Goal: Task Accomplishment & Management: Manage account settings

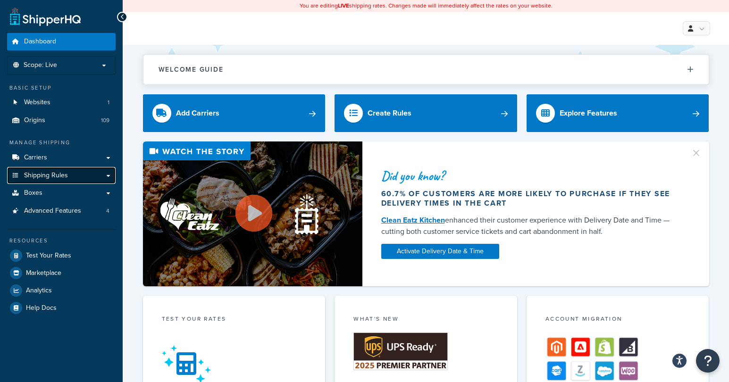
click at [59, 175] on span "Shipping Rules" at bounding box center [46, 176] width 44 height 8
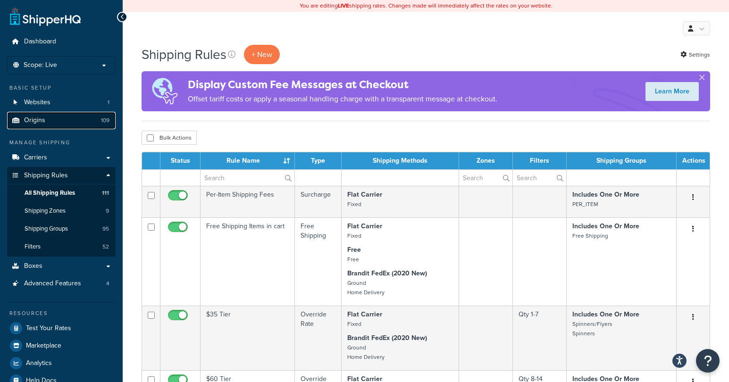
click at [58, 118] on link "Origins 109" at bounding box center [61, 120] width 108 height 17
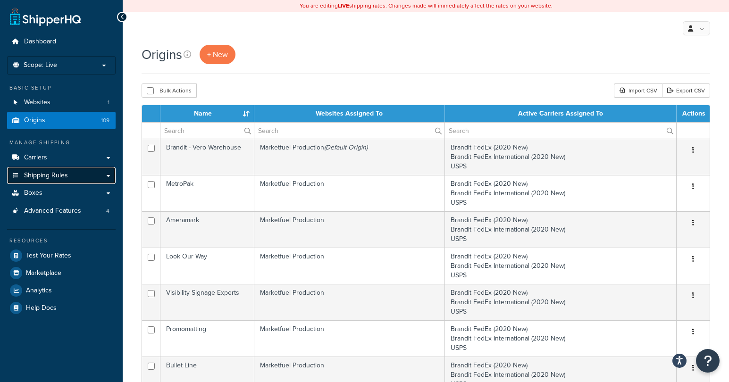
click at [49, 180] on span "Shipping Rules" at bounding box center [46, 176] width 44 height 8
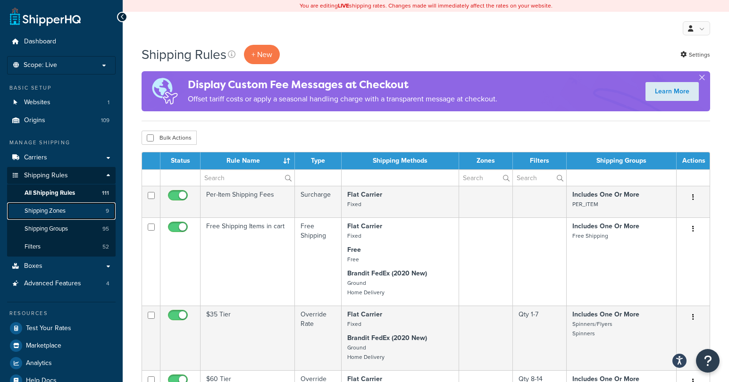
click at [54, 216] on link "Shipping Zones 9" at bounding box center [61, 210] width 108 height 17
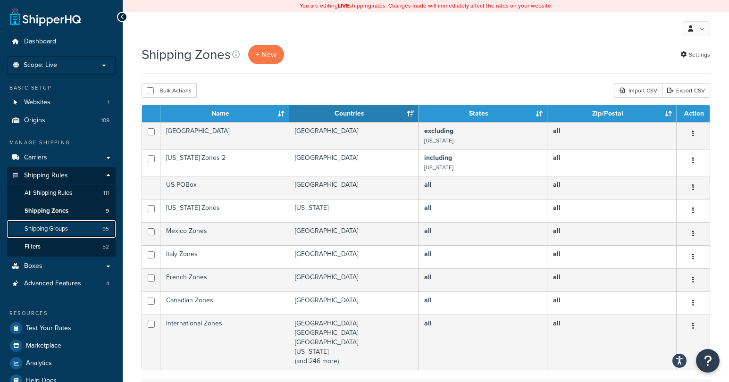
click at [52, 227] on span "Shipping Groups" at bounding box center [46, 229] width 43 height 8
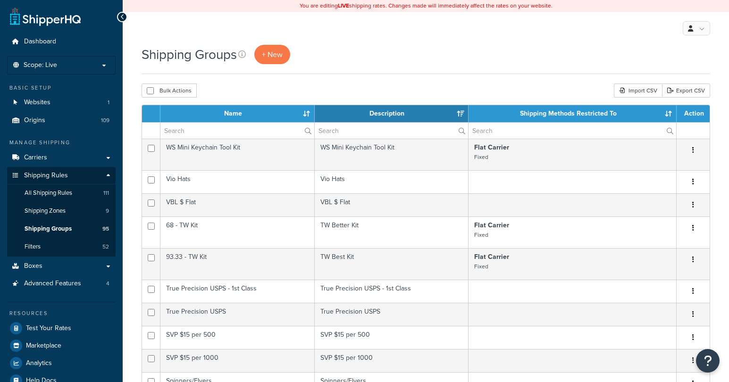
select select "15"
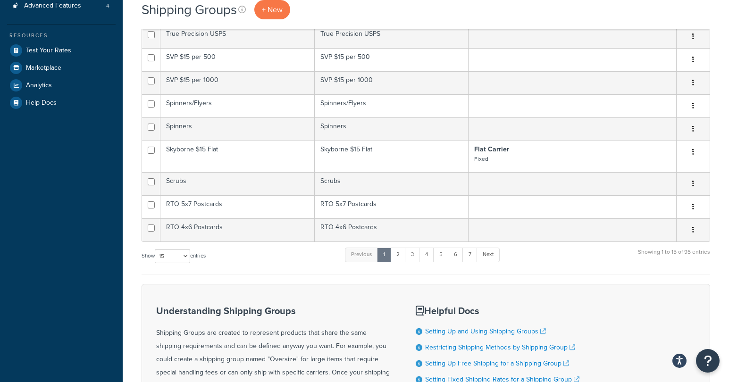
scroll to position [307, 0]
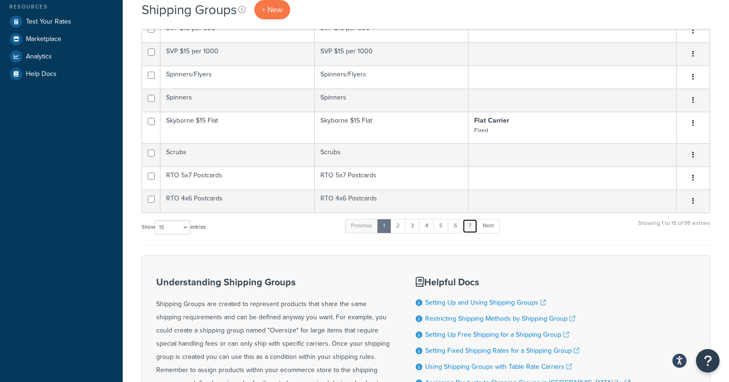
click at [474, 230] on link "7" at bounding box center [469, 226] width 15 height 14
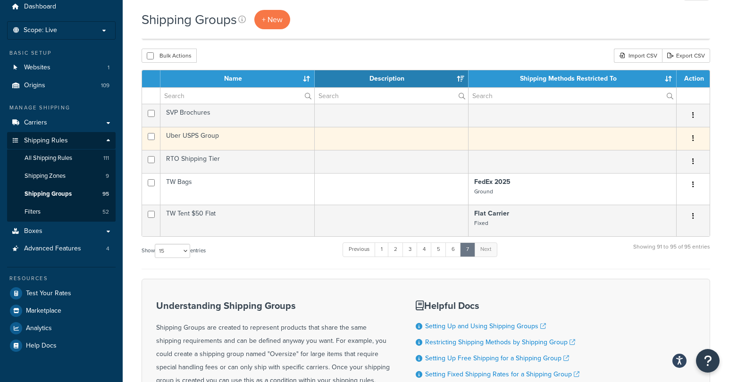
scroll to position [0, 0]
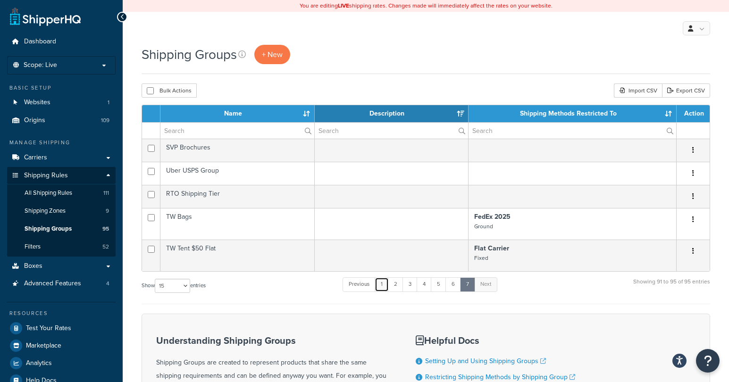
click at [383, 286] on link "1" at bounding box center [381, 284] width 14 height 14
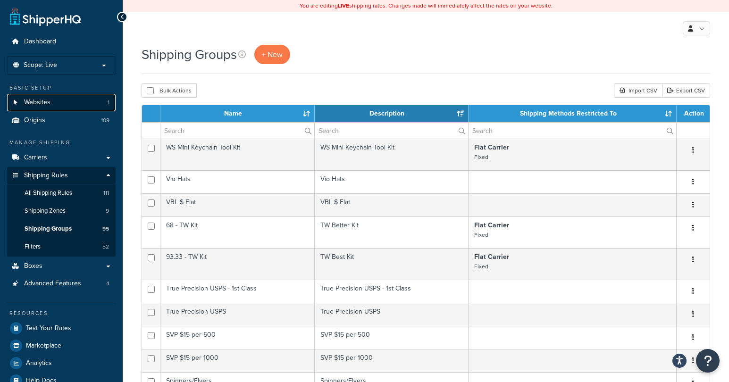
click at [50, 103] on link "Websites 1" at bounding box center [61, 102] width 108 height 17
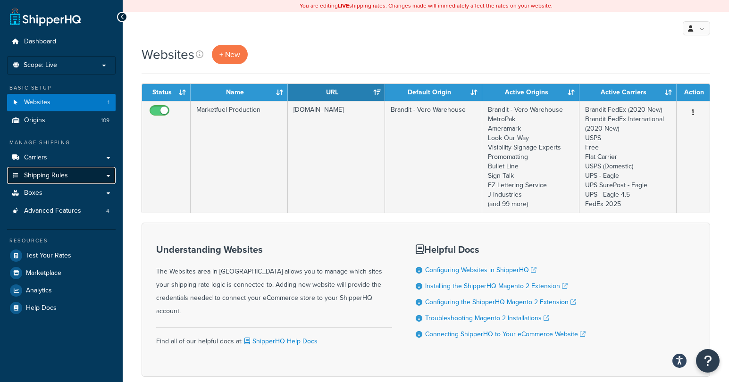
click at [49, 178] on span "Shipping Rules" at bounding box center [46, 176] width 44 height 8
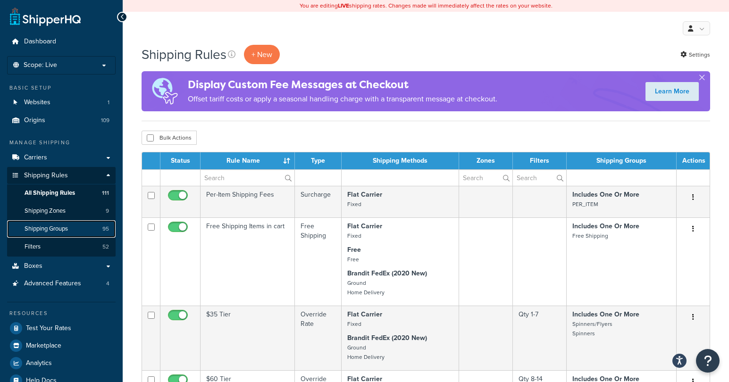
click at [52, 234] on link "Shipping Groups 95" at bounding box center [61, 228] width 108 height 17
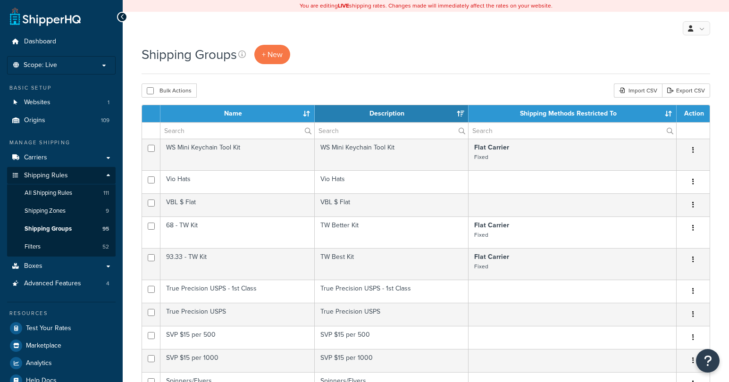
select select "15"
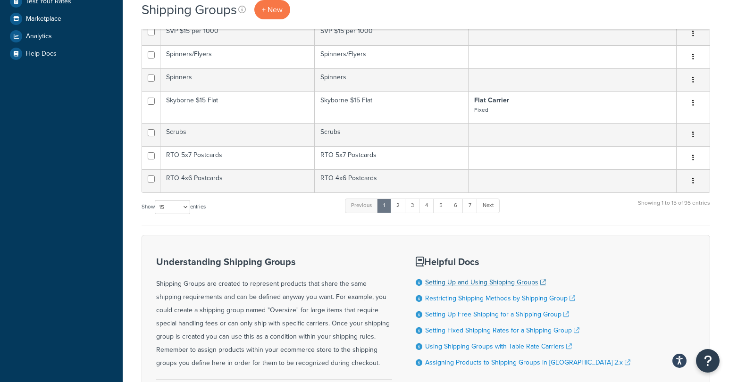
scroll to position [285, 0]
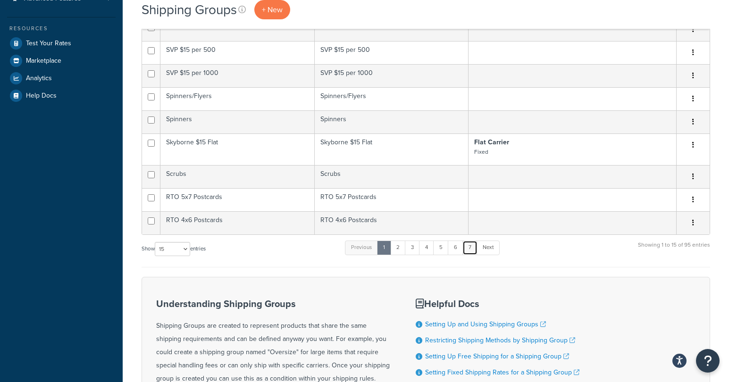
click at [469, 249] on link "7" at bounding box center [469, 247] width 15 height 14
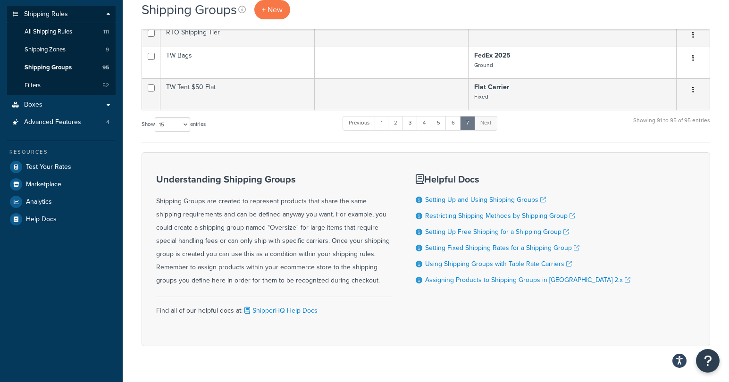
scroll to position [0, 0]
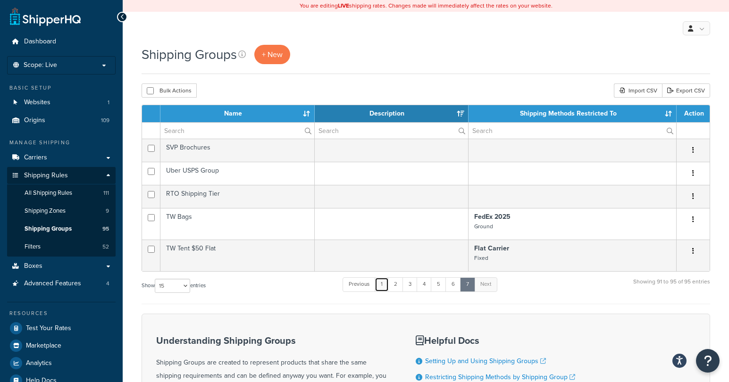
click at [382, 285] on link "1" at bounding box center [381, 284] width 14 height 14
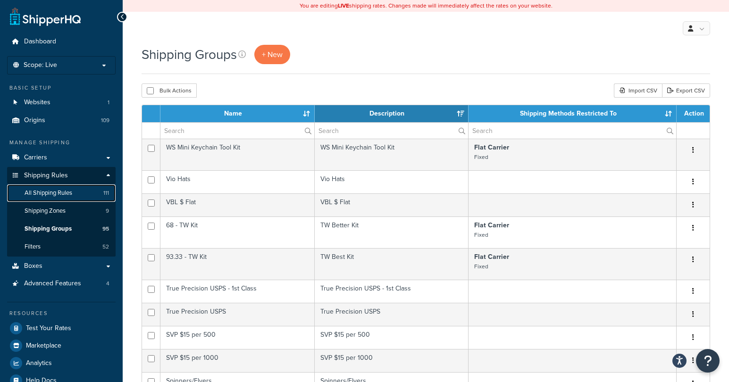
click at [70, 194] on span "All Shipping Rules" at bounding box center [49, 193] width 48 height 8
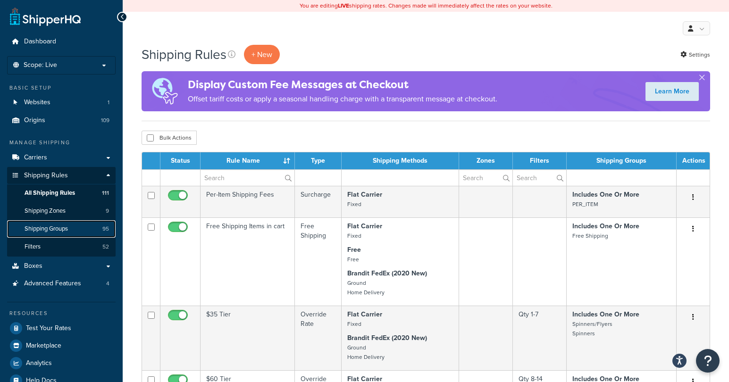
click at [60, 228] on span "Shipping Groups" at bounding box center [46, 229] width 43 height 8
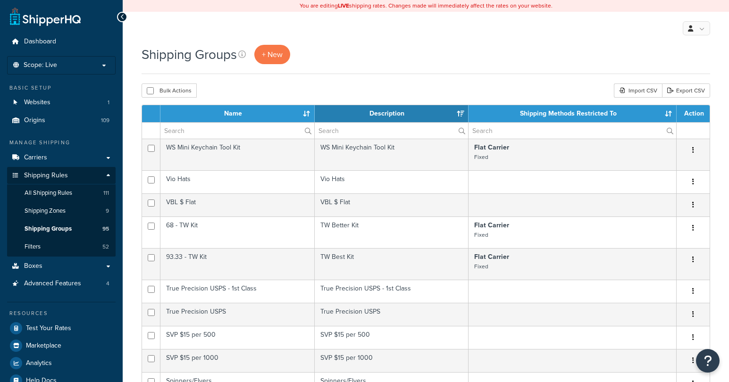
select select "15"
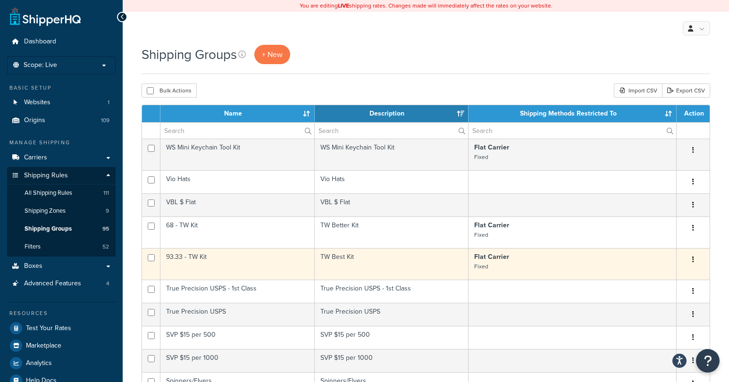
scroll to position [430, 0]
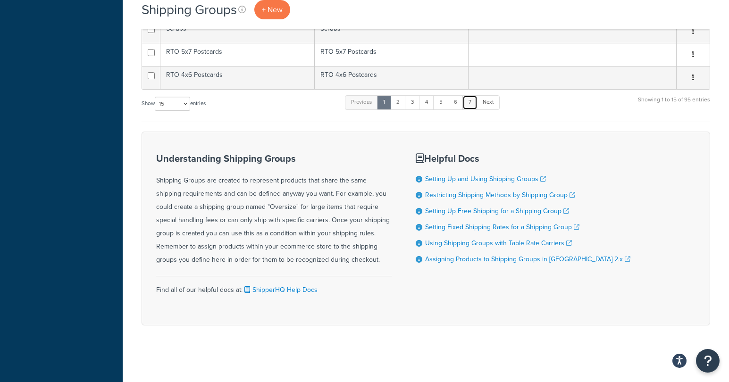
click at [472, 105] on link "7" at bounding box center [469, 102] width 15 height 14
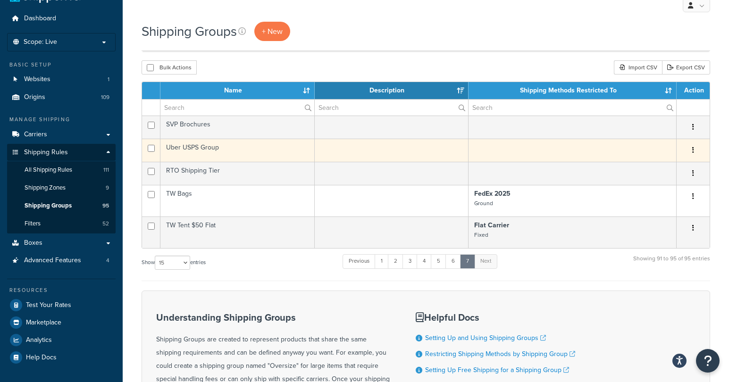
scroll to position [0, 0]
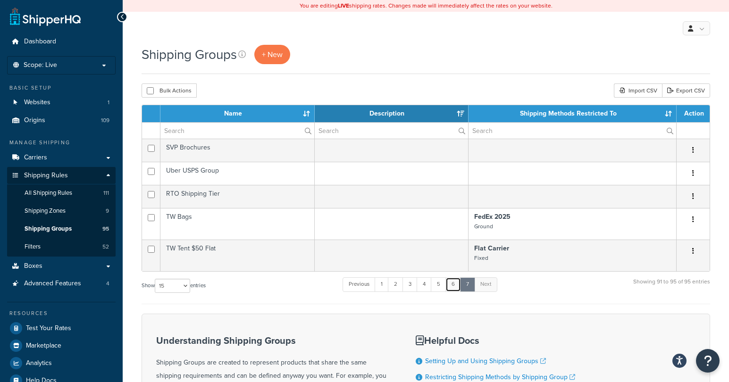
click at [456, 285] on link "6" at bounding box center [453, 284] width 16 height 14
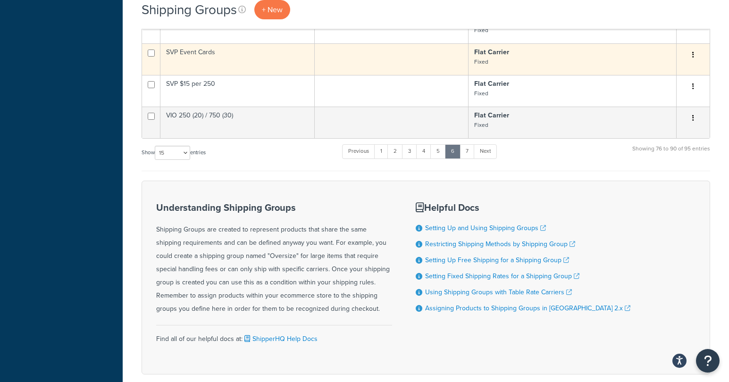
scroll to position [458, 0]
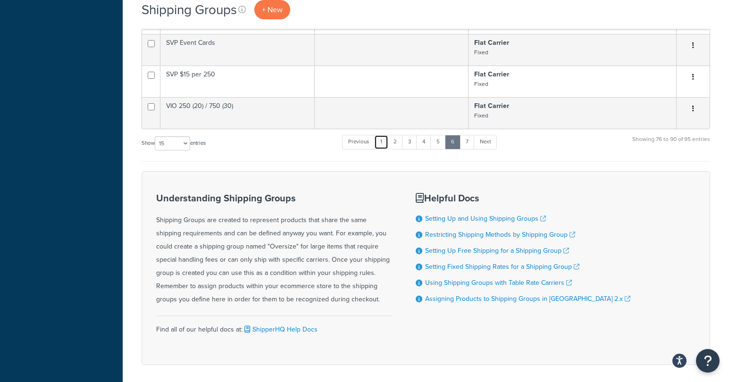
click at [383, 147] on link "1" at bounding box center [381, 142] width 14 height 14
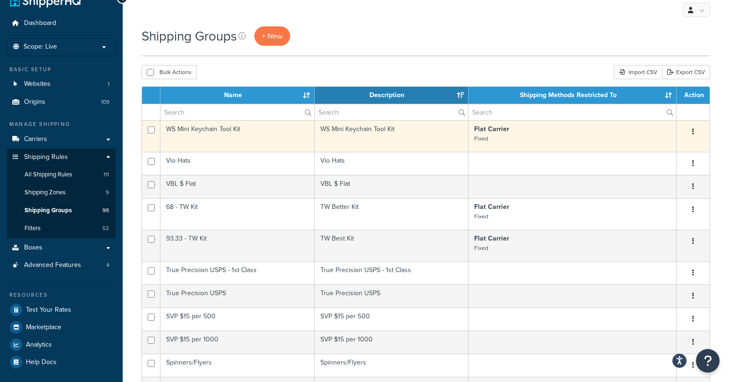
scroll to position [0, 0]
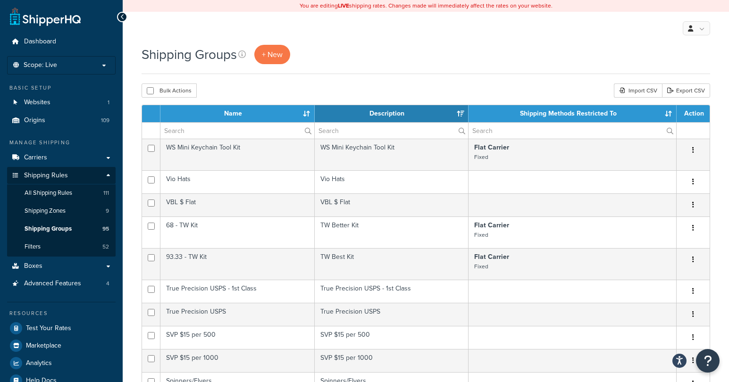
drag, startPoint x: 553, startPoint y: 5, endPoint x: 256, endPoint y: 9, distance: 297.1
click at [256, 9] on div "You are editing LIVE shipping rates. Changes made will immediately affect the r…" at bounding box center [426, 6] width 606 height 12
click at [381, 47] on div "Shipping Groups + New" at bounding box center [425, 54] width 568 height 19
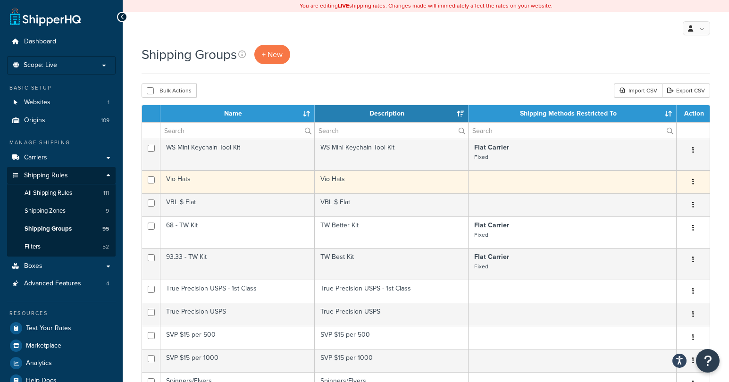
click at [490, 181] on td at bounding box center [572, 181] width 208 height 23
click at [690, 182] on button "button" at bounding box center [692, 181] width 13 height 15
click at [696, 181] on button "button" at bounding box center [692, 181] width 13 height 15
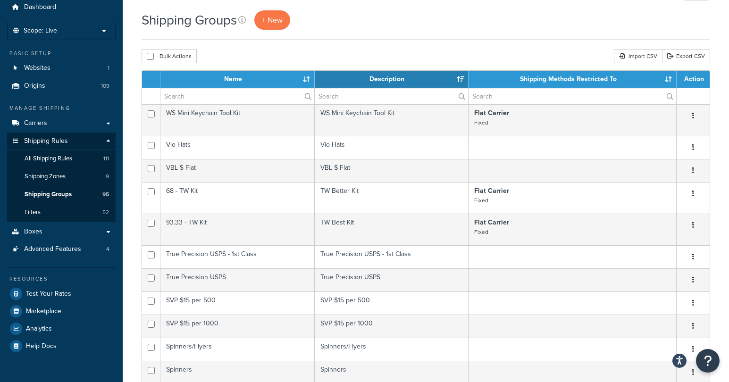
scroll to position [56, 0]
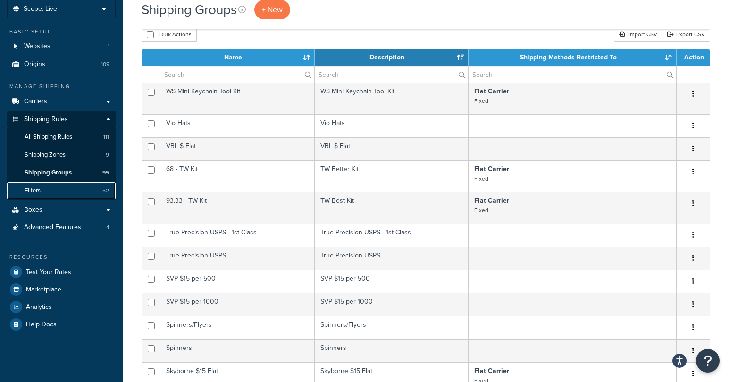
click at [49, 192] on link "Filters 52" at bounding box center [61, 190] width 108 height 17
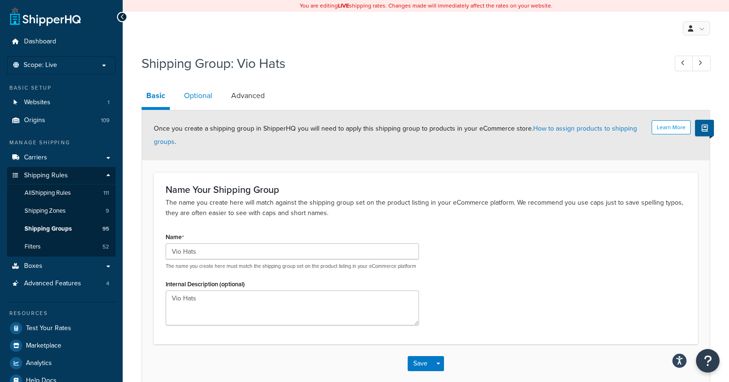
click at [197, 98] on link "Optional" at bounding box center [198, 95] width 38 height 23
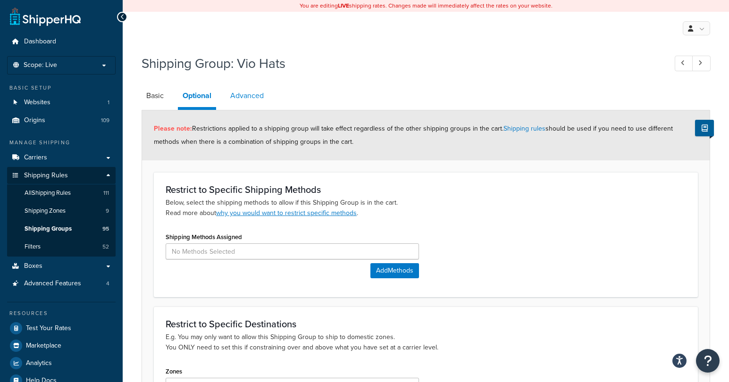
click at [251, 96] on link "Advanced" at bounding box center [246, 95] width 43 height 23
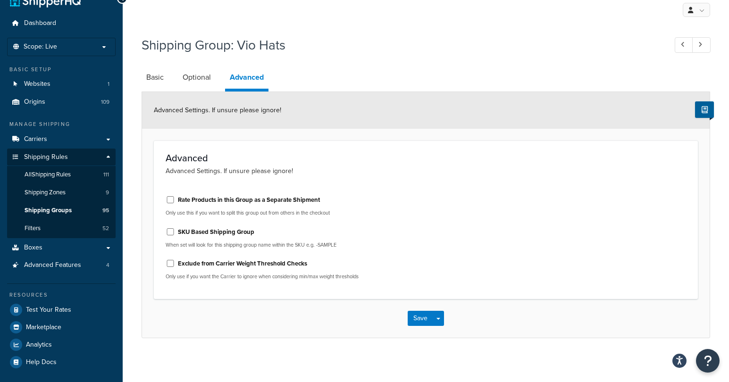
scroll to position [23, 0]
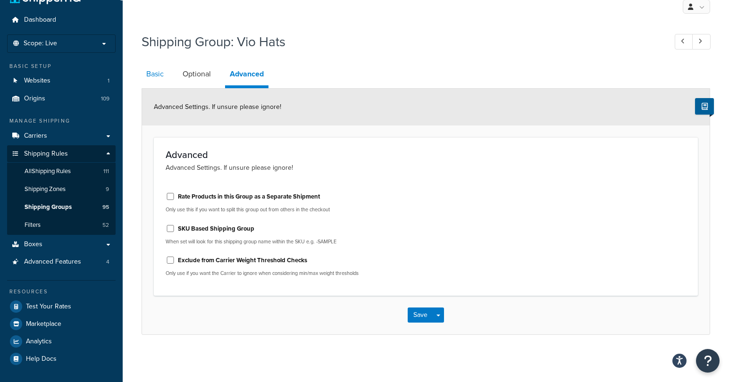
click at [153, 75] on link "Basic" at bounding box center [154, 74] width 27 height 23
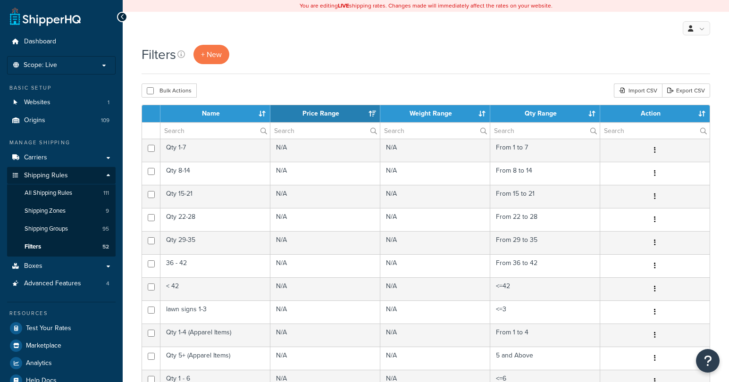
select select "15"
click at [62, 229] on span "Shipping Groups" at bounding box center [46, 229] width 43 height 8
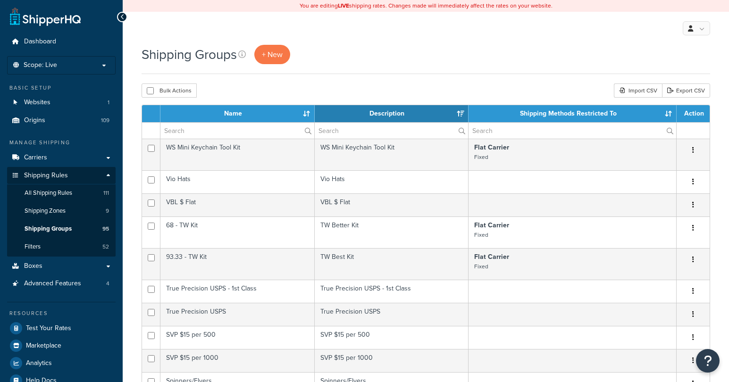
select select "15"
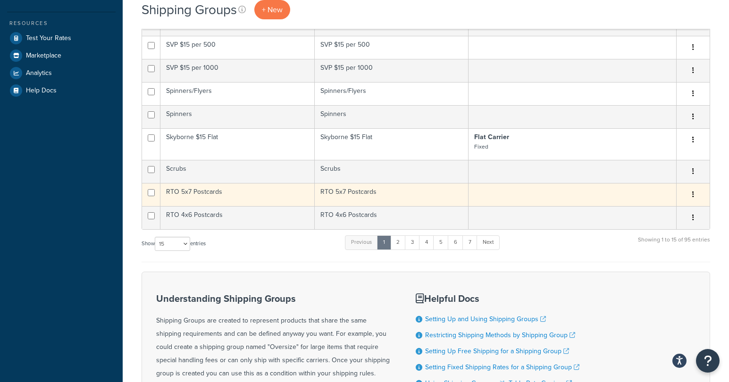
scroll to position [277, 0]
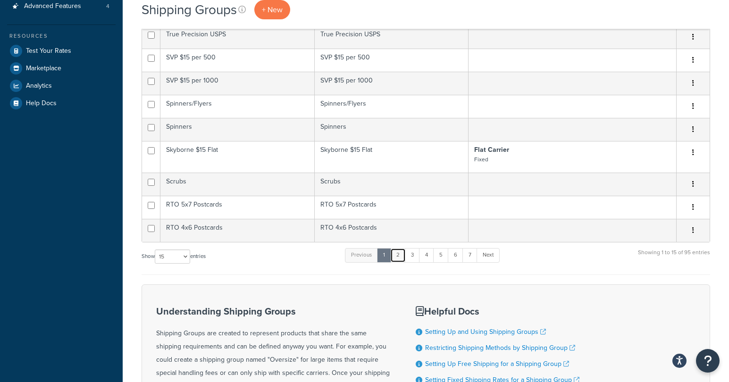
click at [402, 258] on link "2" at bounding box center [398, 255] width 16 height 14
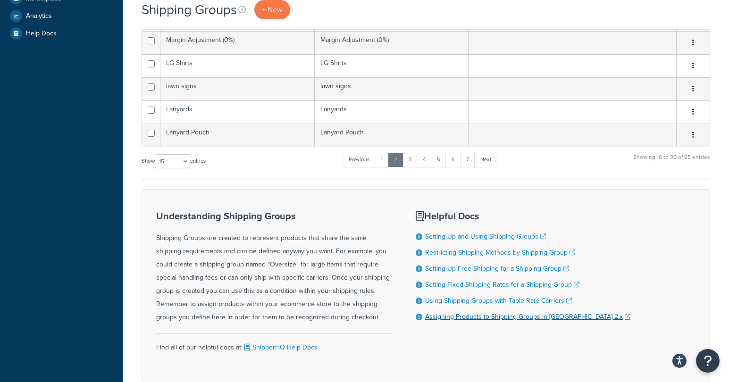
scroll to position [405, 0]
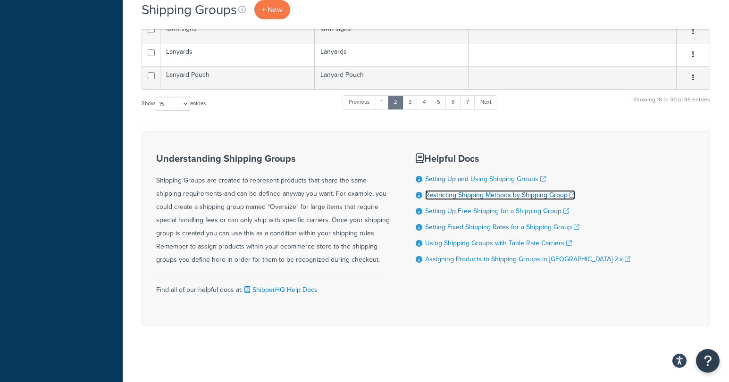
click at [446, 194] on link "Restricting Shipping Methods by Shipping Group" at bounding box center [500, 195] width 150 height 10
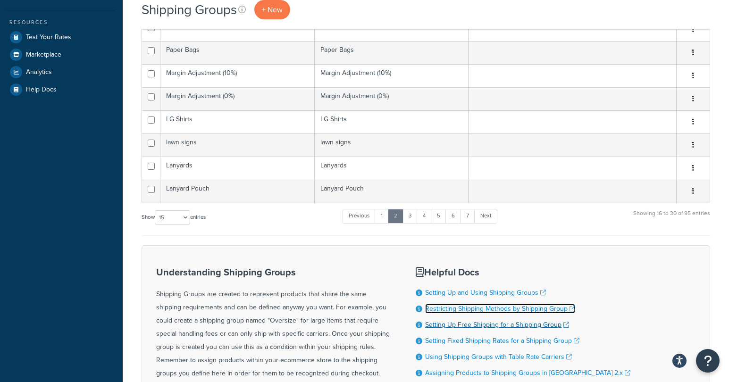
scroll to position [310, 0]
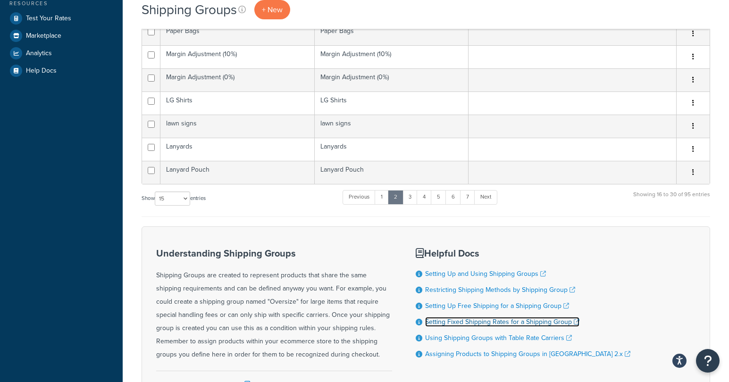
click at [466, 324] on link "Setting Fixed Shipping Rates for a Shipping Group" at bounding box center [502, 322] width 154 height 10
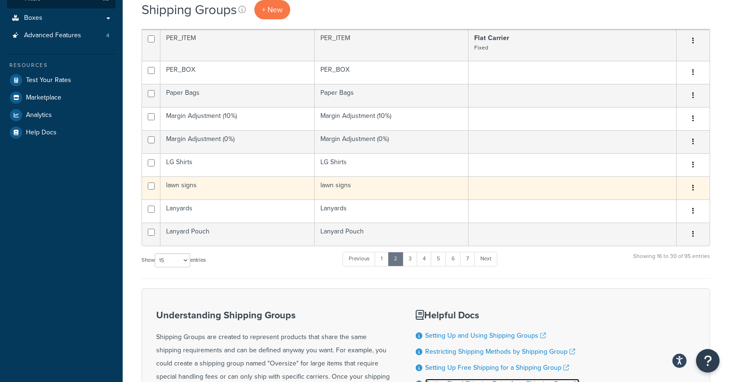
scroll to position [236, 0]
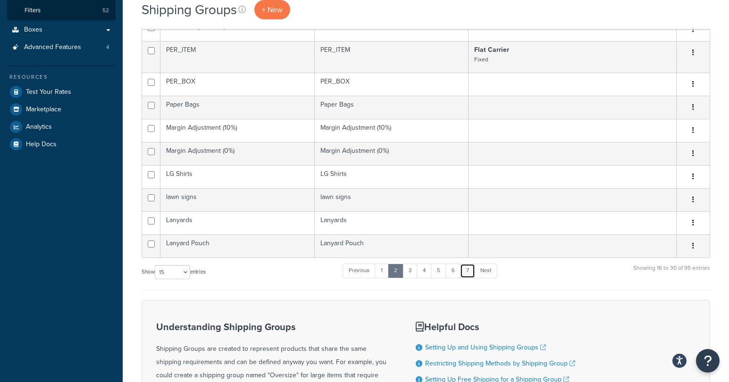
click at [468, 270] on link "7" at bounding box center [467, 271] width 15 height 14
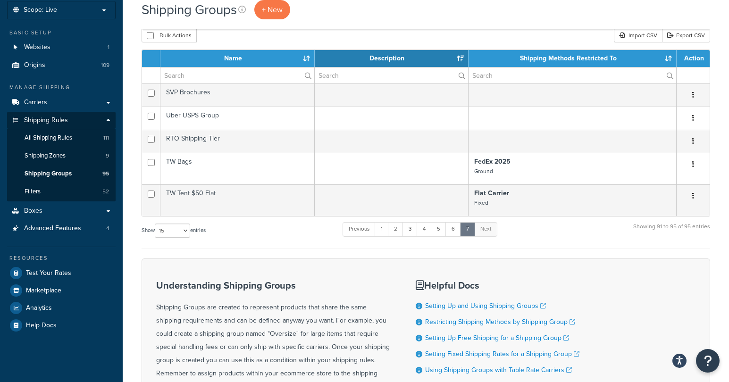
scroll to position [52, 0]
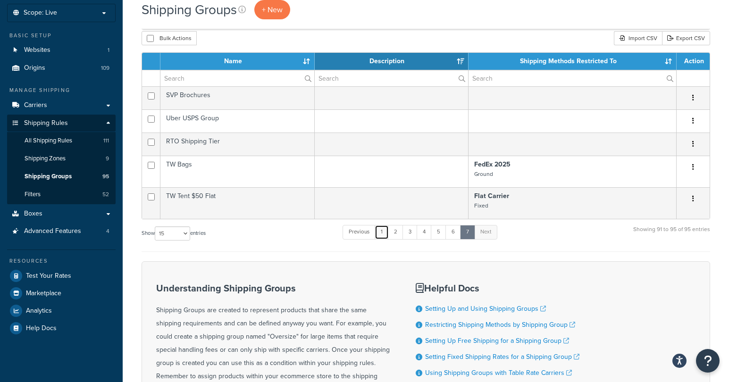
click at [383, 235] on link "1" at bounding box center [381, 232] width 14 height 14
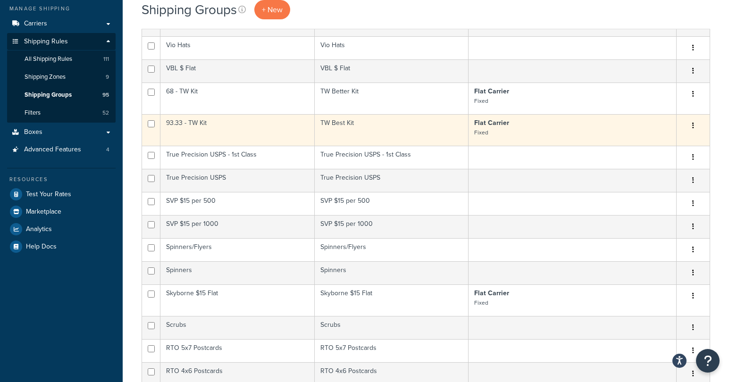
scroll to position [0, 0]
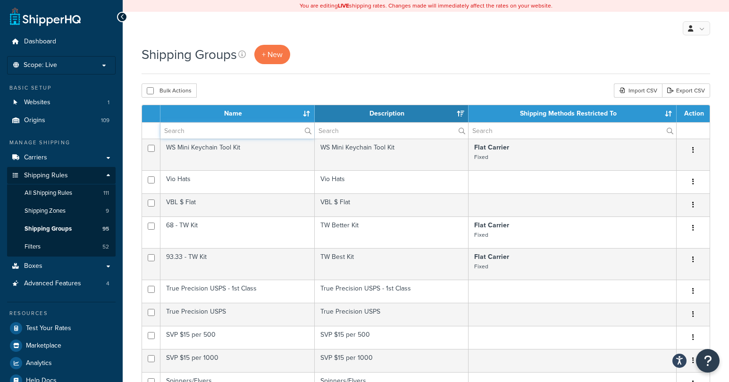
click at [191, 133] on input "text" at bounding box center [237, 131] width 154 height 16
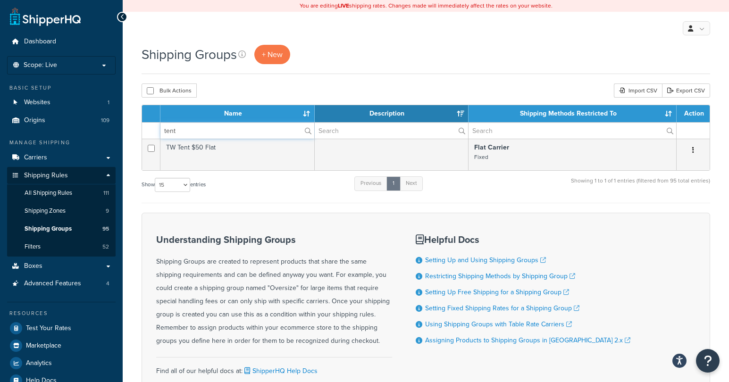
type input "tent"
click at [257, 183] on div "Show 10 15 25 50 100 entries Previous 1 Next Showing 1 to 1 of 1 entries (filte…" at bounding box center [425, 189] width 568 height 28
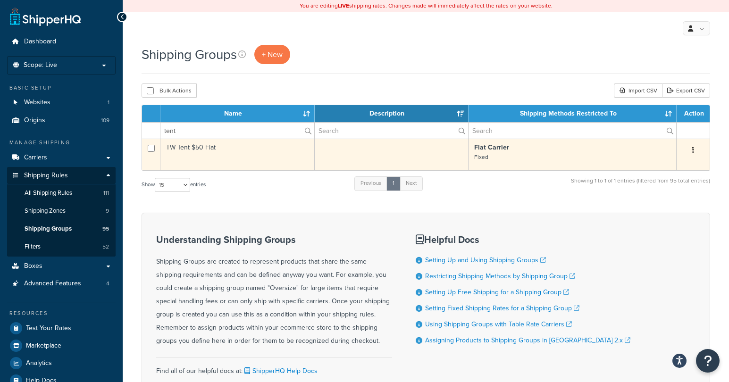
click at [692, 150] on icon "button" at bounding box center [693, 150] width 2 height 7
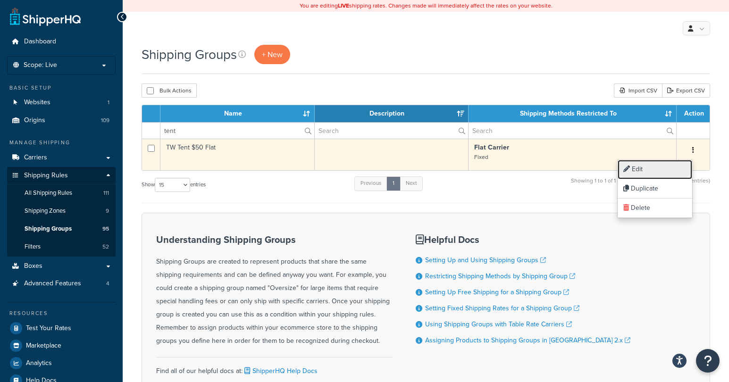
click at [636, 169] on link "Edit" at bounding box center [654, 169] width 75 height 19
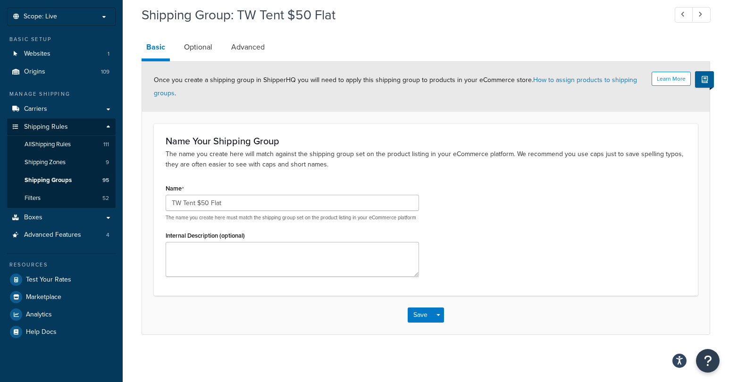
scroll to position [54, 0]
click at [203, 37] on link "Optional" at bounding box center [198, 47] width 38 height 23
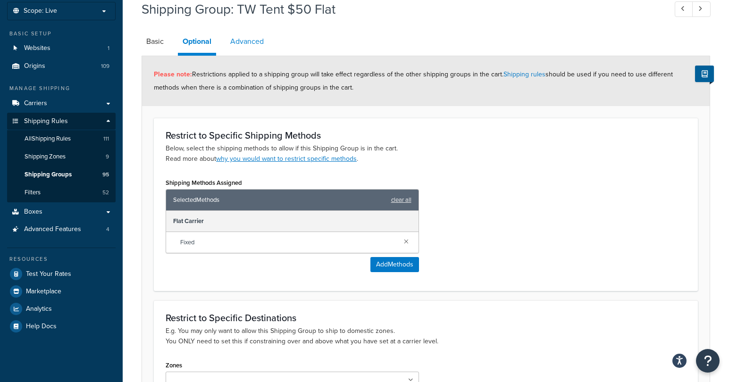
click at [251, 52] on link "Advanced" at bounding box center [246, 41] width 43 height 23
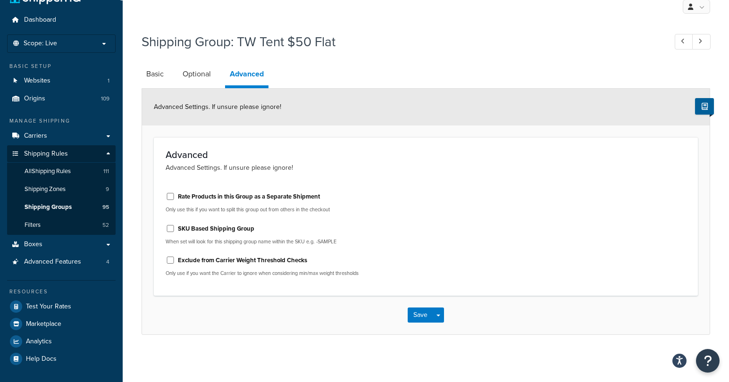
scroll to position [23, 0]
click at [165, 69] on link "Basic" at bounding box center [154, 74] width 27 height 23
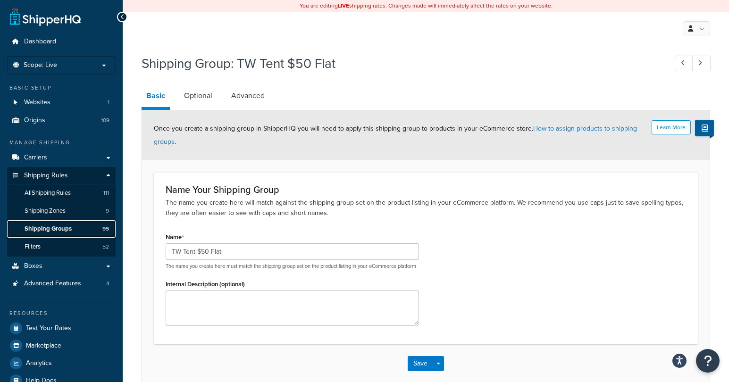
click at [47, 225] on span "Shipping Groups" at bounding box center [48, 229] width 47 height 8
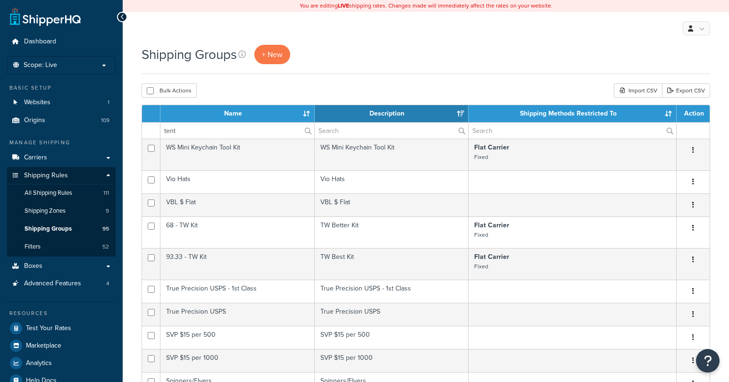
select select "15"
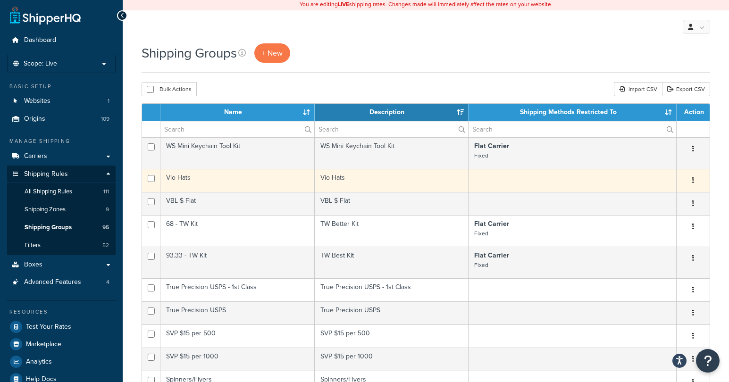
scroll to position [2, 0]
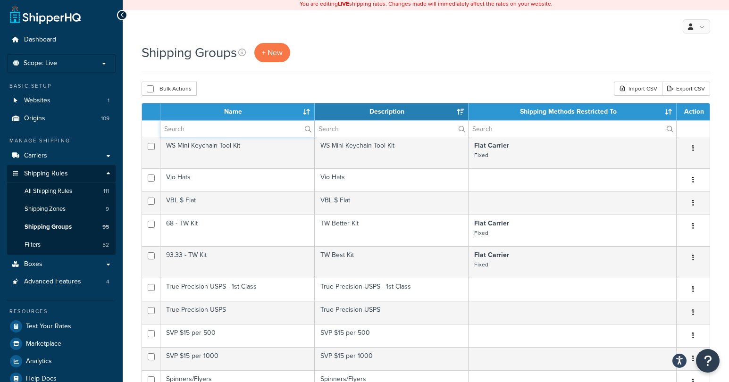
click at [231, 132] on input "text" at bounding box center [237, 129] width 154 height 16
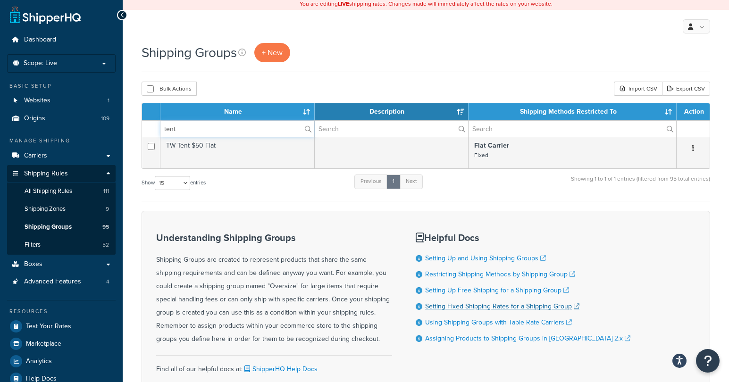
type input "tent"
click at [459, 309] on link "Setting Fixed Shipping Rates for a Shipping Group" at bounding box center [502, 306] width 154 height 10
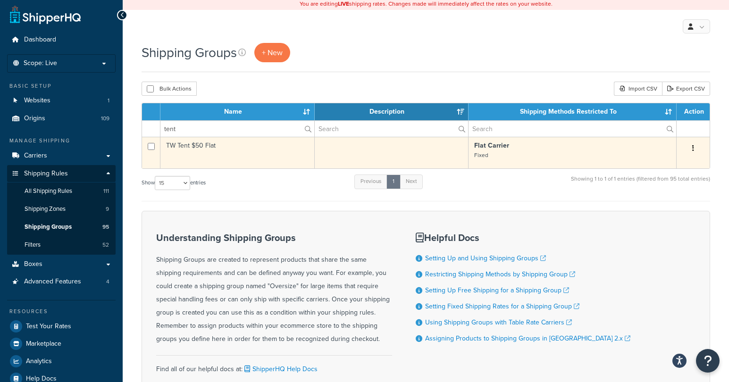
click at [536, 155] on p "Flat Carrier Fixed" at bounding box center [572, 150] width 196 height 19
click at [696, 149] on button "button" at bounding box center [692, 148] width 13 height 15
click at [657, 166] on link "Edit" at bounding box center [654, 167] width 75 height 19
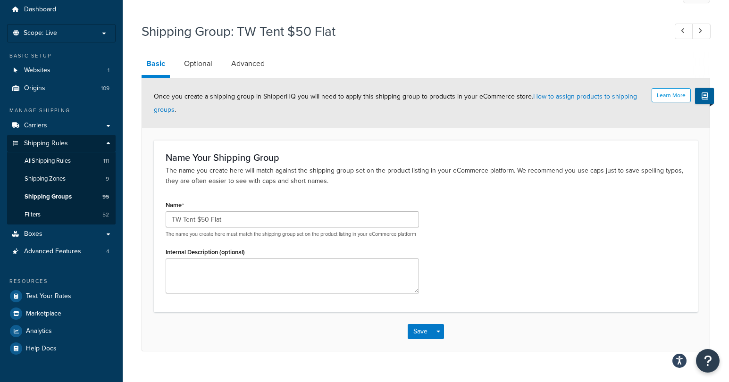
scroll to position [56, 0]
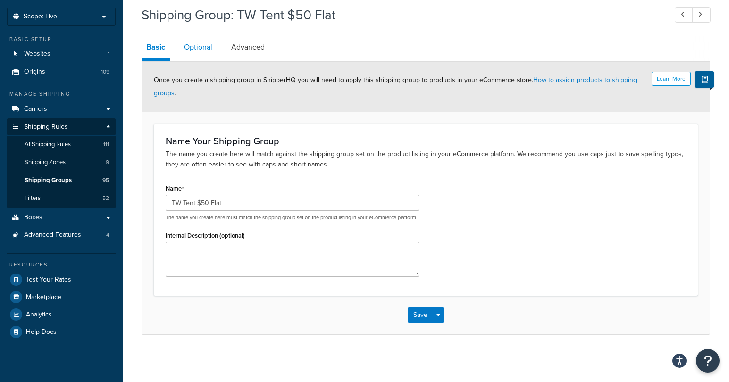
click at [198, 41] on link "Optional" at bounding box center [198, 47] width 38 height 23
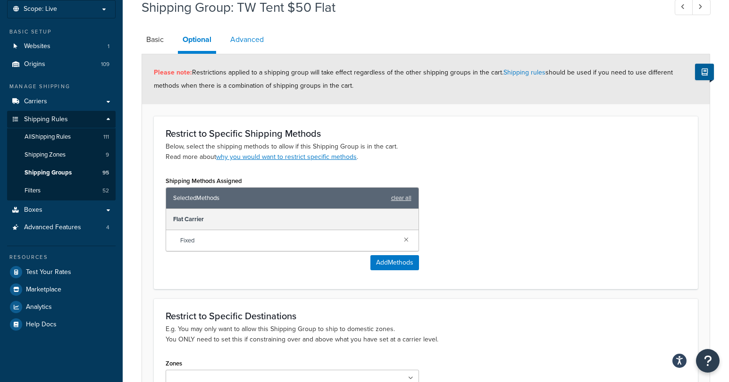
click at [246, 41] on link "Advanced" at bounding box center [246, 39] width 43 height 23
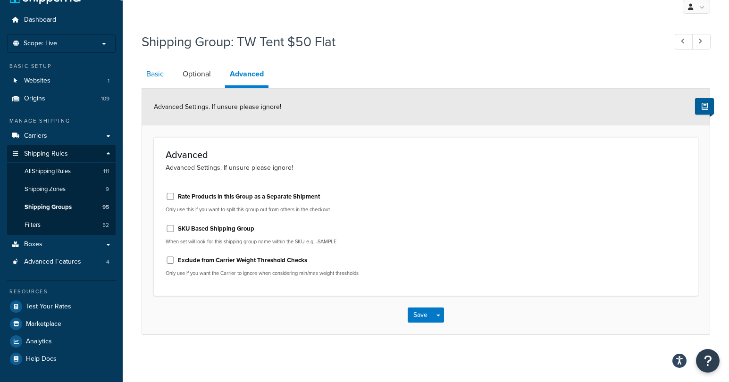
click at [163, 77] on link "Basic" at bounding box center [154, 74] width 27 height 23
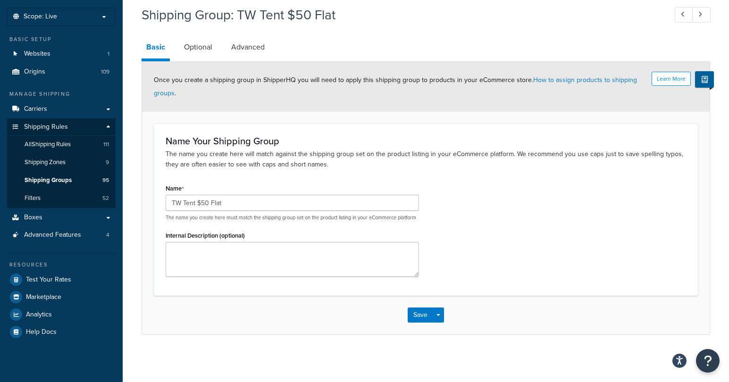
scroll to position [56, 0]
click at [57, 141] on span "All Shipping Rules" at bounding box center [48, 145] width 46 height 8
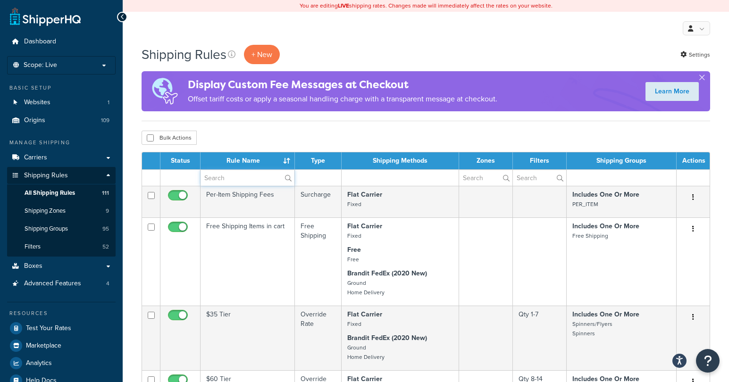
click at [235, 180] on input "text" at bounding box center [247, 178] width 94 height 16
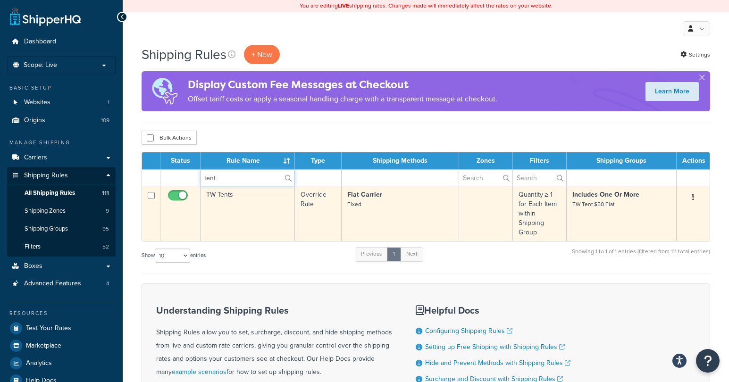
type input "tent"
click at [691, 197] on button "button" at bounding box center [692, 197] width 13 height 15
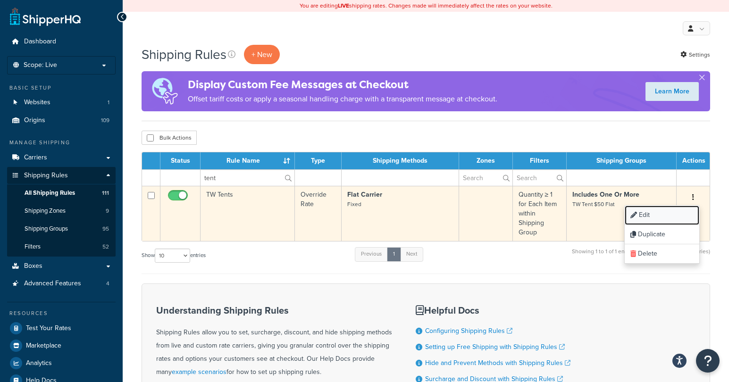
click at [668, 215] on link "Edit" at bounding box center [661, 215] width 75 height 19
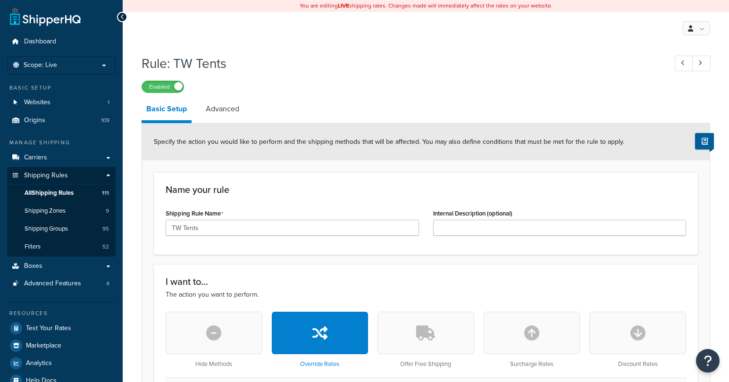
select select "ITEM"
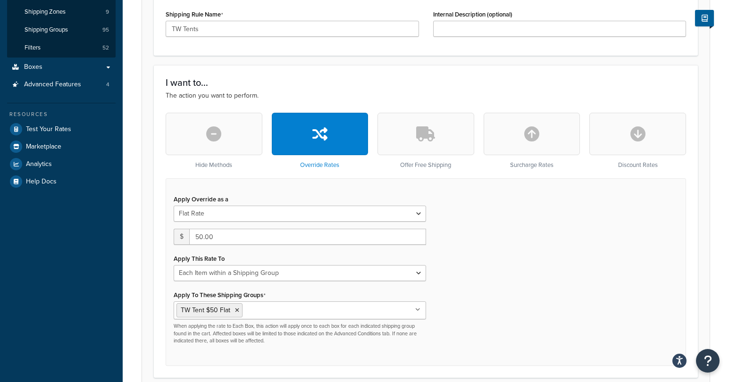
scroll to position [199, 0]
click at [209, 276] on select "Each Shipment in the Cart Each Origin in the Cart Each Shipping Group in the Ca…" at bounding box center [300, 273] width 252 height 16
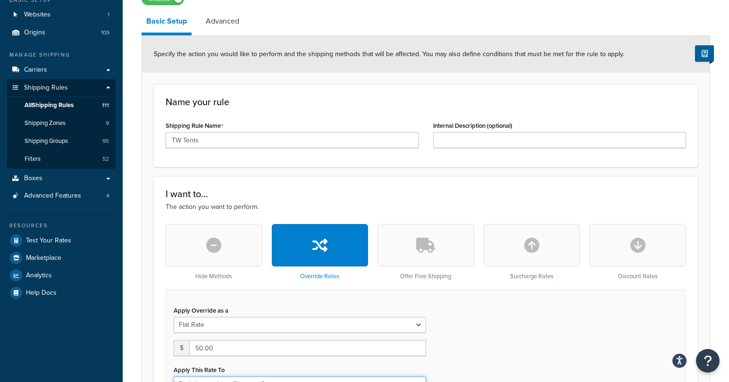
scroll to position [0, 0]
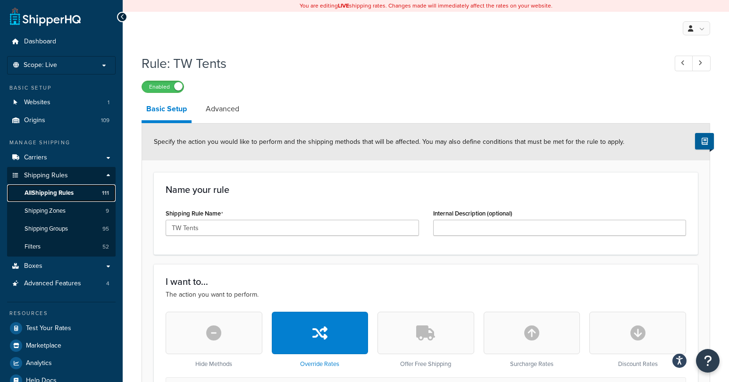
click at [64, 192] on span "All Shipping Rules" at bounding box center [49, 193] width 49 height 8
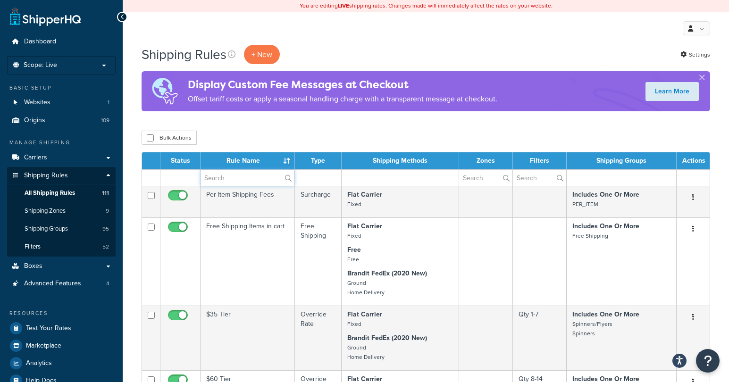
click at [254, 179] on input "text" at bounding box center [247, 178] width 94 height 16
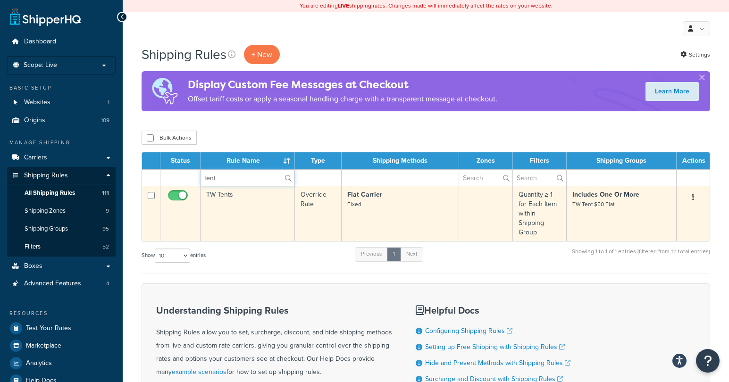
type input "tent"
click at [692, 197] on icon "button" at bounding box center [693, 197] width 2 height 7
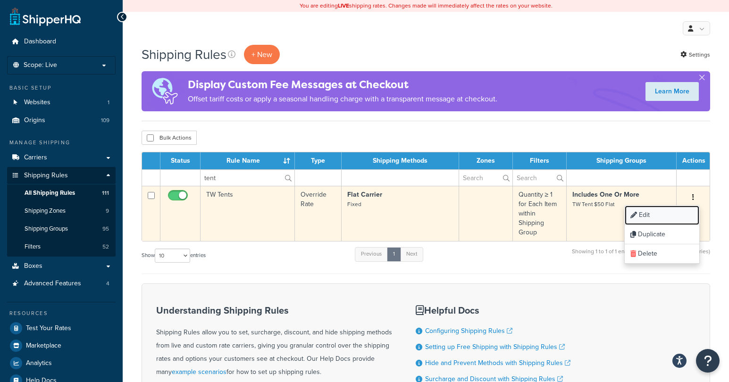
click at [663, 212] on link "Edit" at bounding box center [661, 215] width 75 height 19
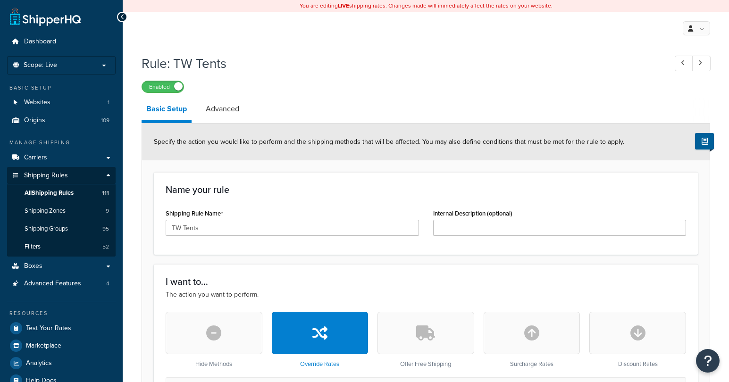
select select "ITEM"
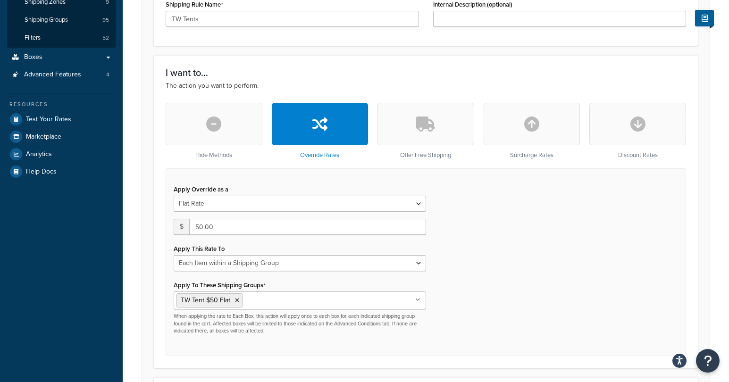
scroll to position [217, 0]
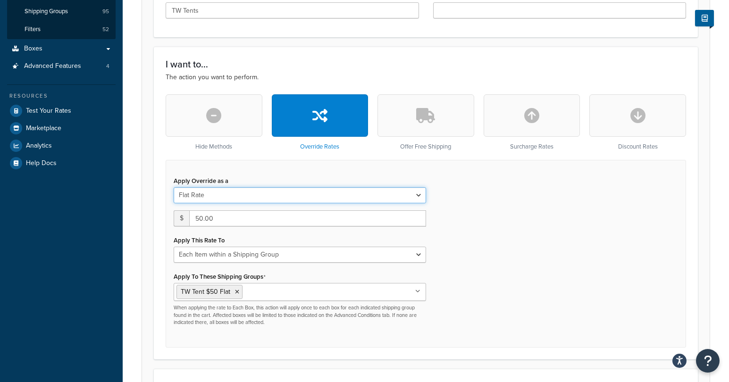
click at [207, 196] on select "Flat Rate Percentage Flat Rate & Percentage" at bounding box center [300, 195] width 252 height 16
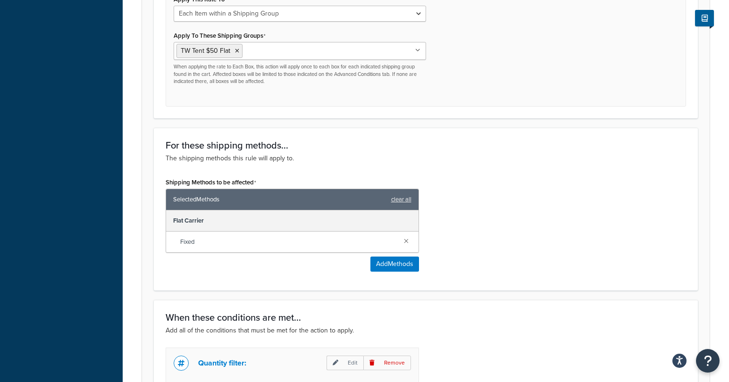
scroll to position [506, 0]
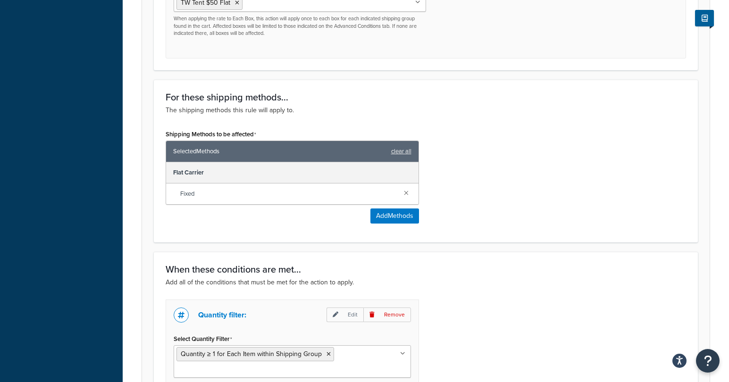
click at [562, 147] on div "Shipping Methods to be affected Selected Methods clear all Flat Carrier Fixed A…" at bounding box center [425, 178] width 534 height 103
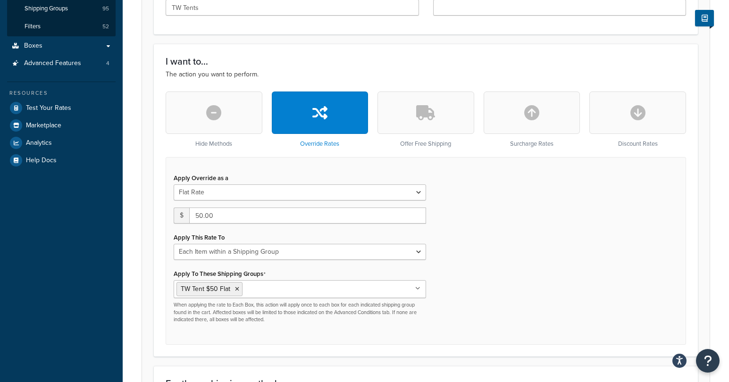
scroll to position [0, 0]
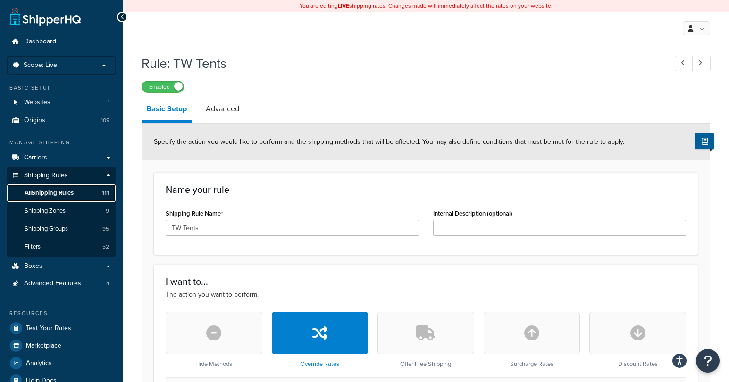
click at [55, 191] on span "All Shipping Rules" at bounding box center [49, 193] width 49 height 8
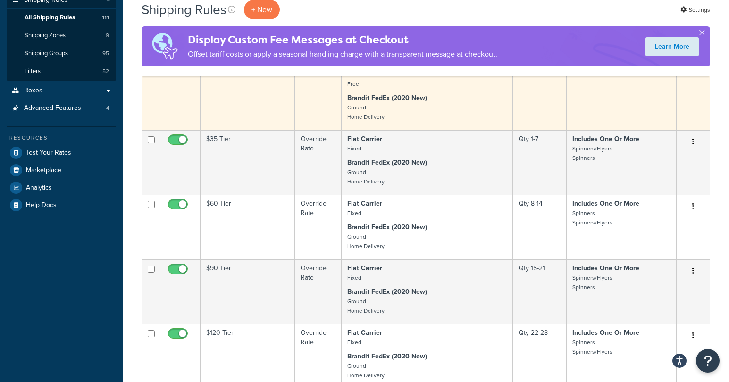
scroll to position [8, 0]
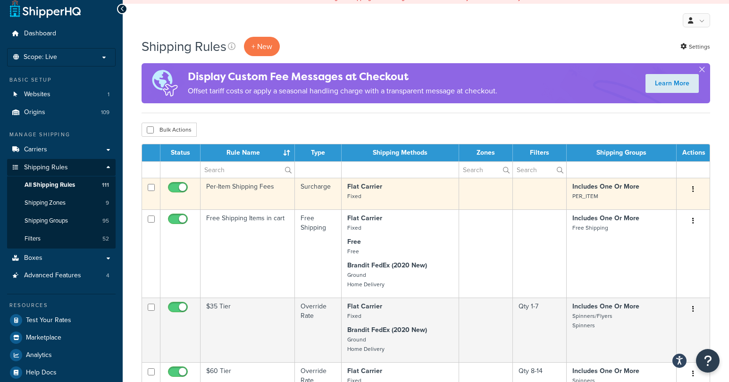
click at [693, 191] on icon "button" at bounding box center [693, 189] width 2 height 7
click at [663, 205] on link "Edit" at bounding box center [661, 207] width 75 height 19
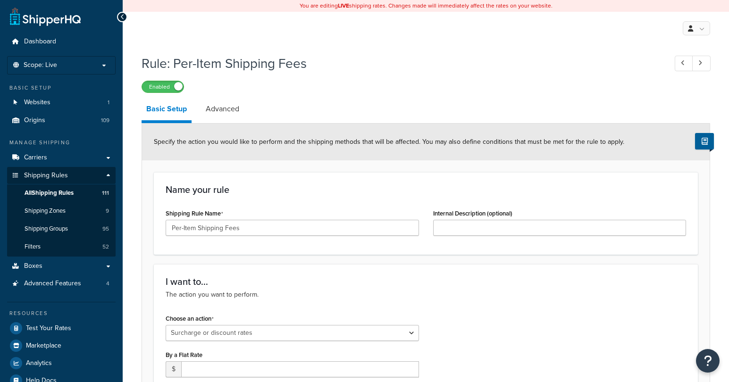
select select "SURCHARGE"
select select "SHIPPING_GROUP"
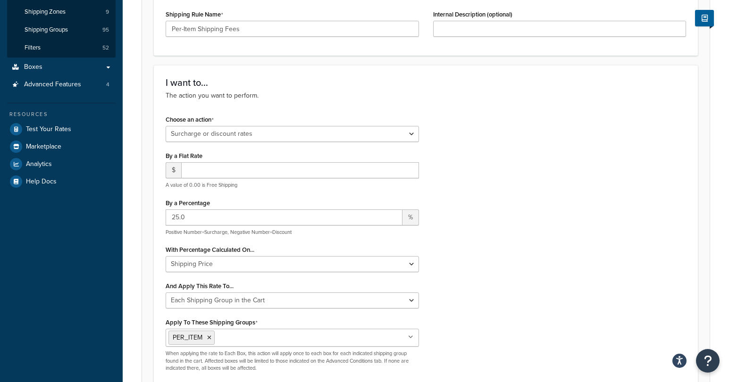
scroll to position [214, 0]
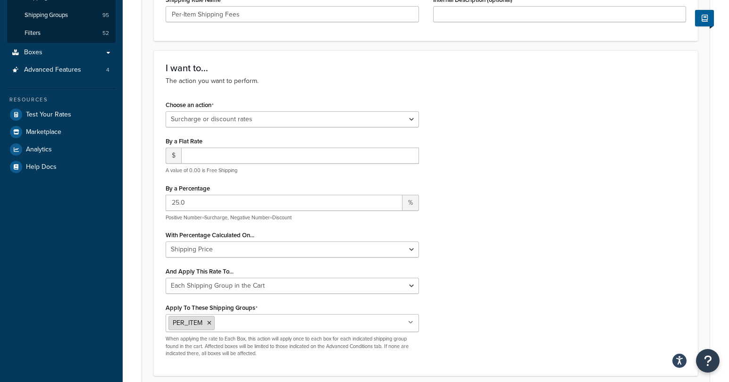
click at [192, 324] on span "PER_ITEM" at bounding box center [188, 323] width 30 height 10
click at [444, 320] on div "Choose an action Choose an action Override Rates Surcharge or discount rates Hi…" at bounding box center [425, 231] width 534 height 266
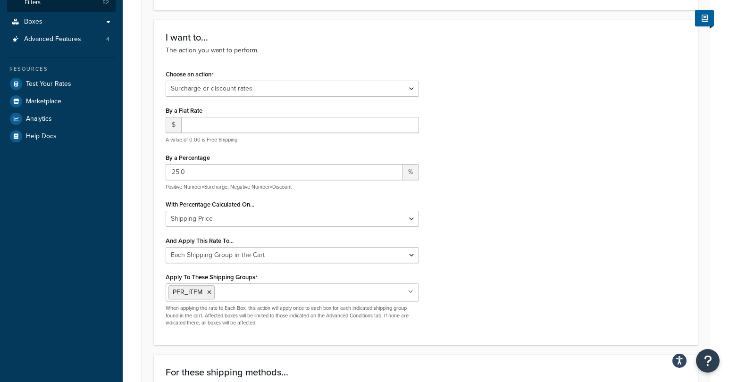
scroll to position [257, 0]
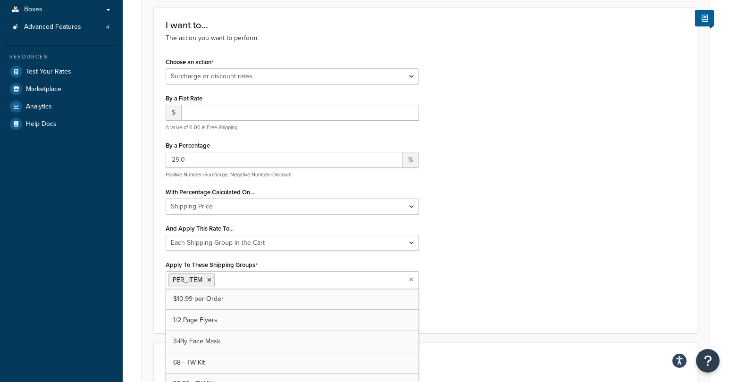
click at [409, 282] on icon at bounding box center [411, 280] width 4 height 6
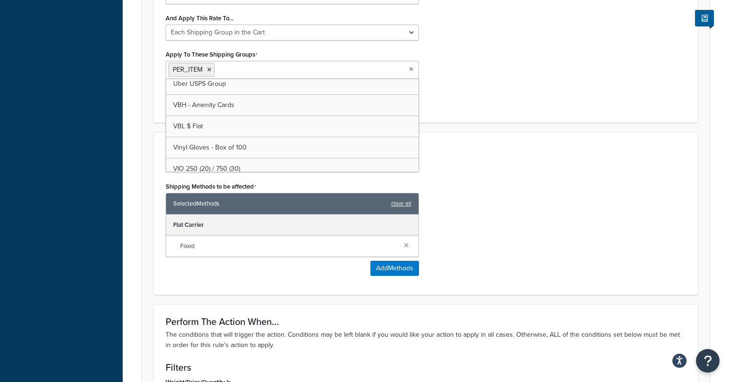
scroll to position [1901, 0]
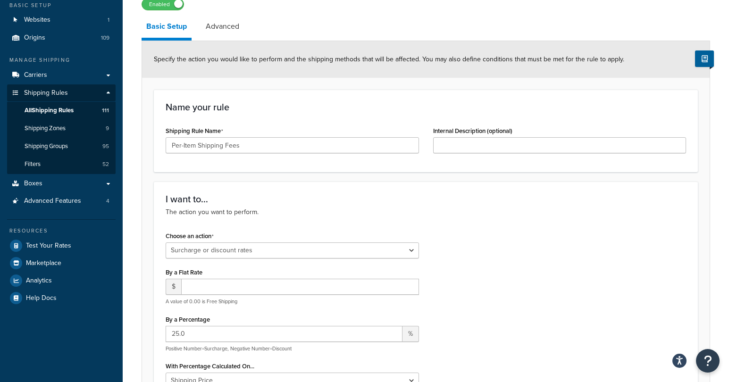
scroll to position [74, 0]
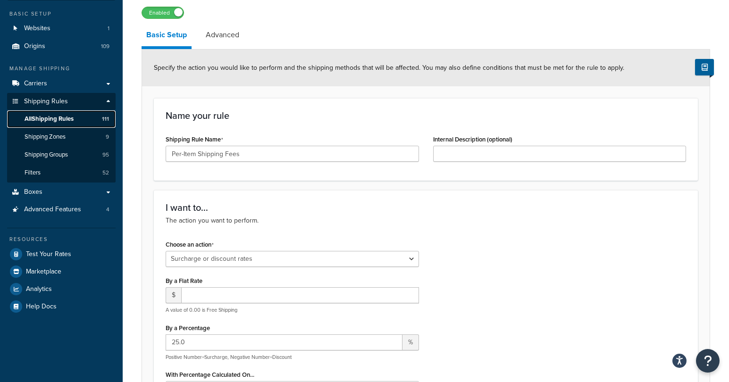
click at [73, 118] on span "All Shipping Rules" at bounding box center [49, 119] width 49 height 8
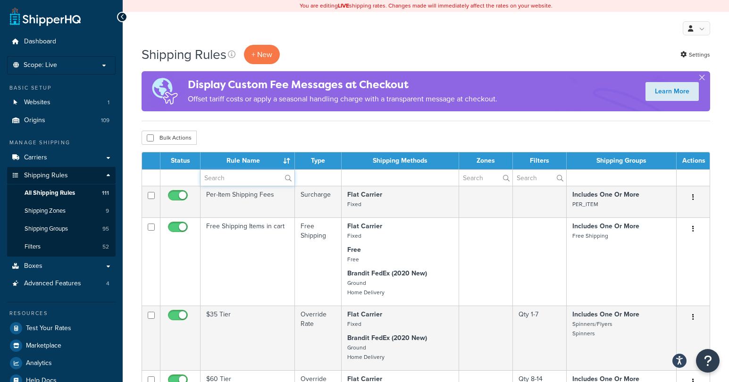
click at [244, 179] on input "text" at bounding box center [247, 178] width 94 height 16
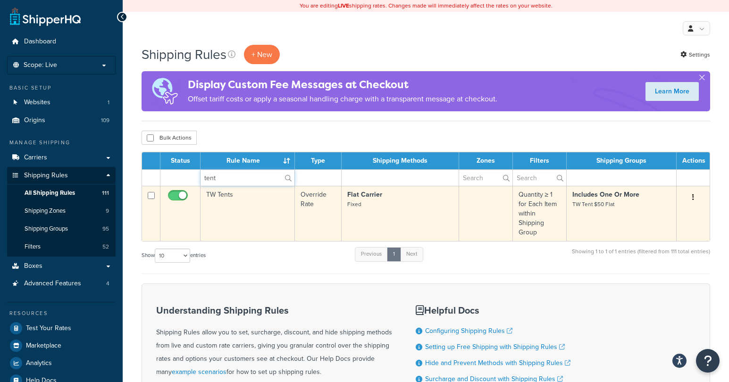
type input "tent"
click at [693, 199] on icon "button" at bounding box center [693, 197] width 2 height 7
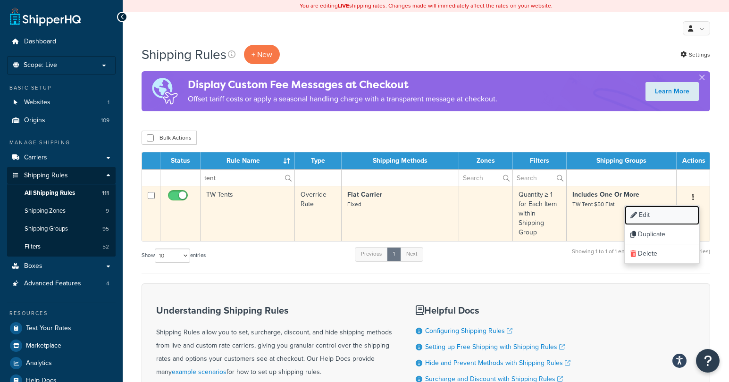
click at [673, 215] on link "Edit" at bounding box center [661, 215] width 75 height 19
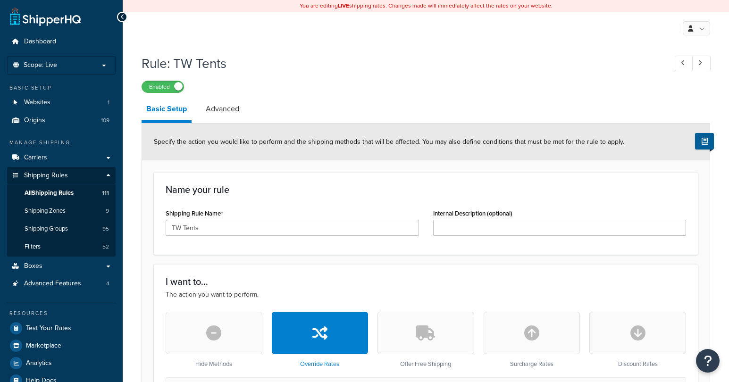
select select "ITEM"
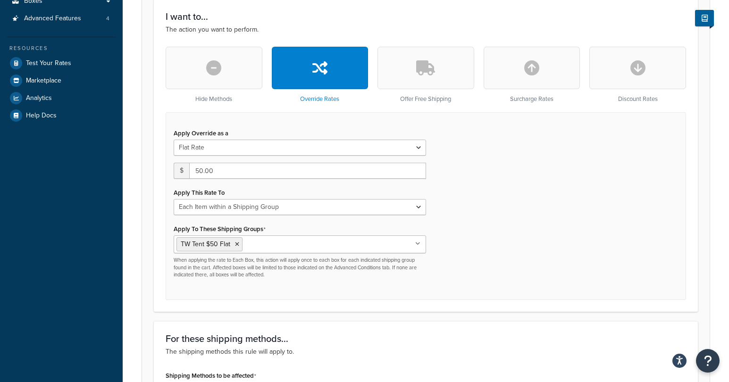
scroll to position [267, 0]
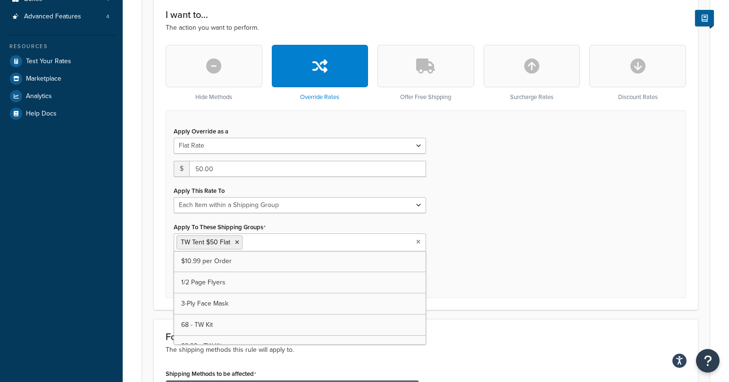
click at [420, 245] on ul "TW Tent $50 Flat" at bounding box center [300, 242] width 252 height 18
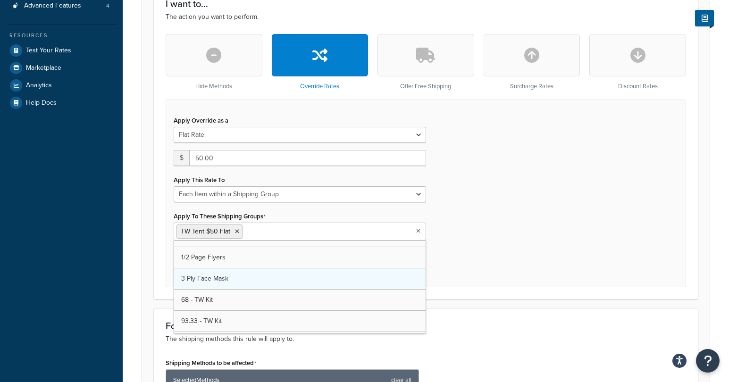
scroll to position [16, 0]
type input "per"
drag, startPoint x: 257, startPoint y: 232, endPoint x: 246, endPoint y: 233, distance: 10.9
click at [246, 233] on input "per" at bounding box center [286, 231] width 83 height 10
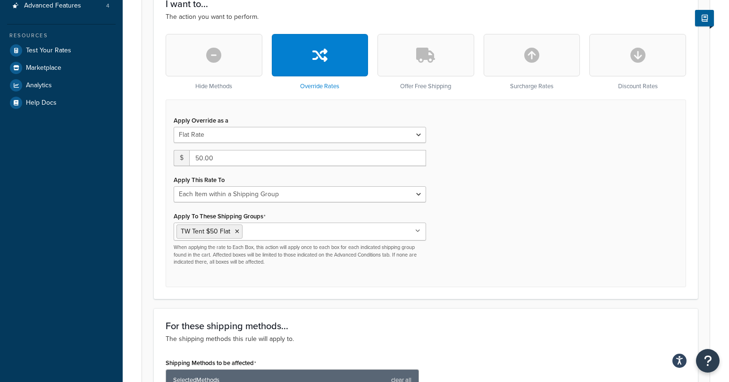
click at [592, 232] on div "Apply Override as a Flat Rate Percentage Flat Rate & Percentage $ 50.00 Apply T…" at bounding box center [426, 193] width 520 height 187
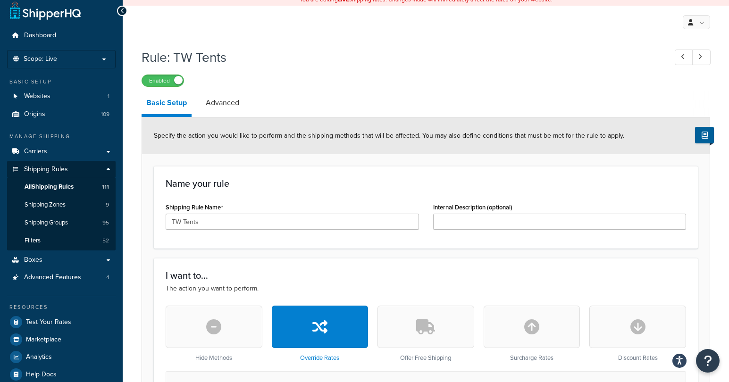
scroll to position [0, 0]
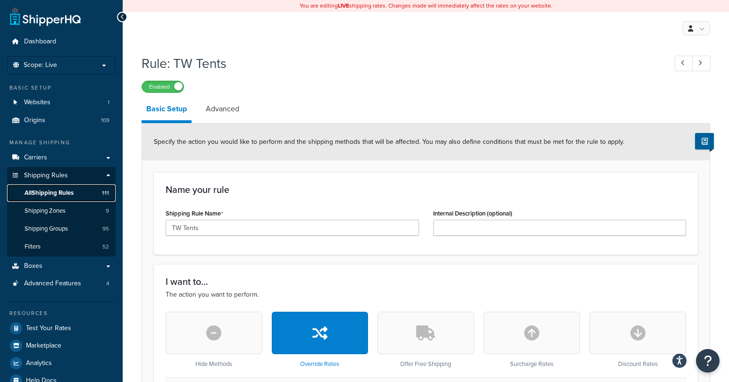
click at [61, 186] on link "All Shipping Rules 111" at bounding box center [61, 192] width 108 height 17
